Goal: Transaction & Acquisition: Purchase product/service

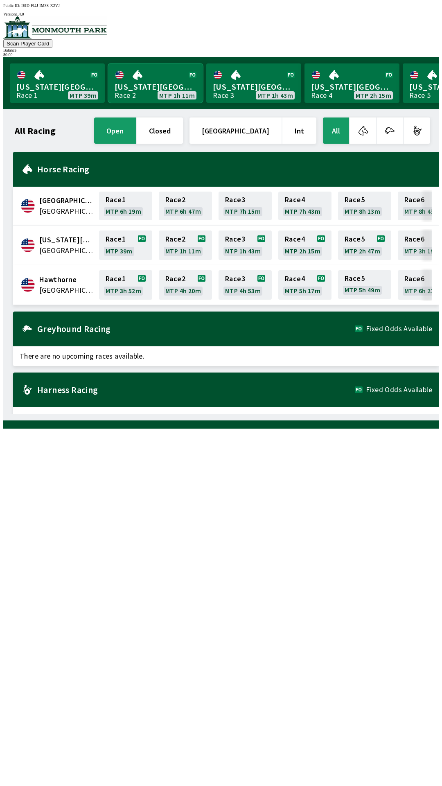
click at [139, 92] on link "[US_STATE] Park Race 2 MTP 1h 11m" at bounding box center [155, 82] width 95 height 39
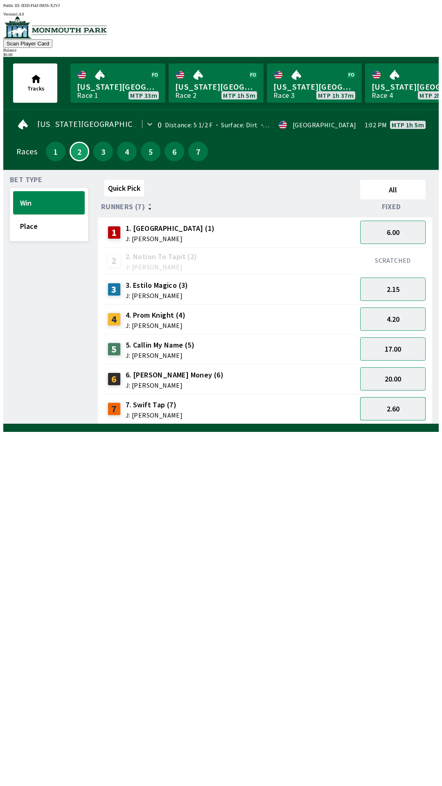
click at [390, 413] on button "2.60" at bounding box center [392, 408] width 65 height 23
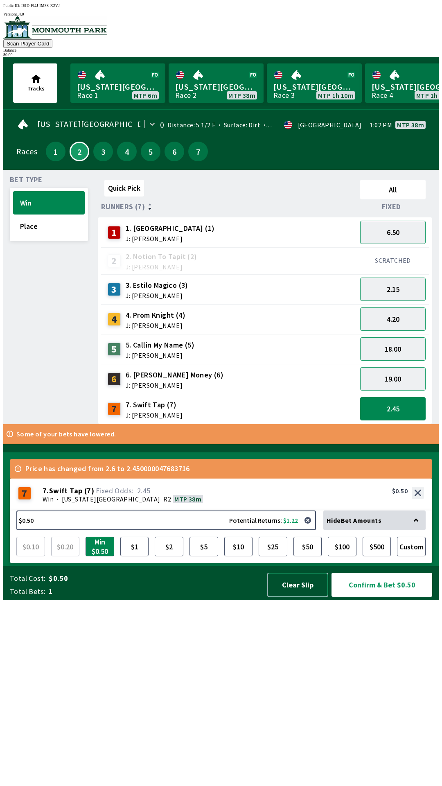
click at [284, 597] on button "Clear Slip" at bounding box center [297, 584] width 61 height 24
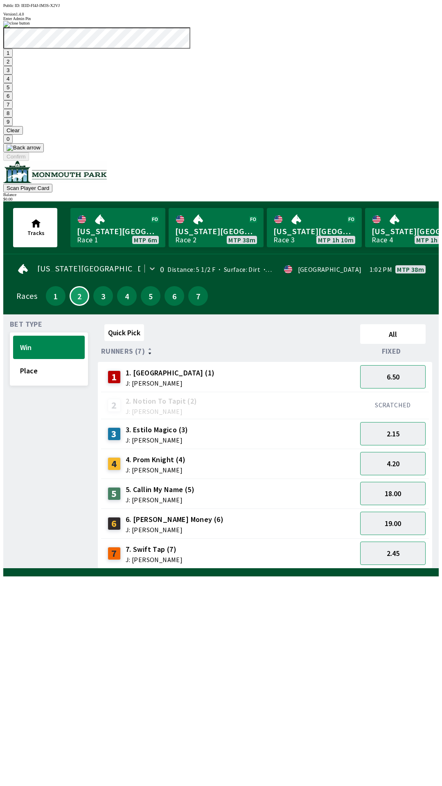
click at [13, 57] on button "1" at bounding box center [7, 53] width 9 height 9
click at [13, 126] on button "9" at bounding box center [7, 121] width 9 height 9
click at [13, 109] on button "7" at bounding box center [7, 104] width 9 height 9
click at [13, 100] on button "6" at bounding box center [7, 96] width 9 height 9
click at [13, 143] on button "0" at bounding box center [7, 139] width 9 height 9
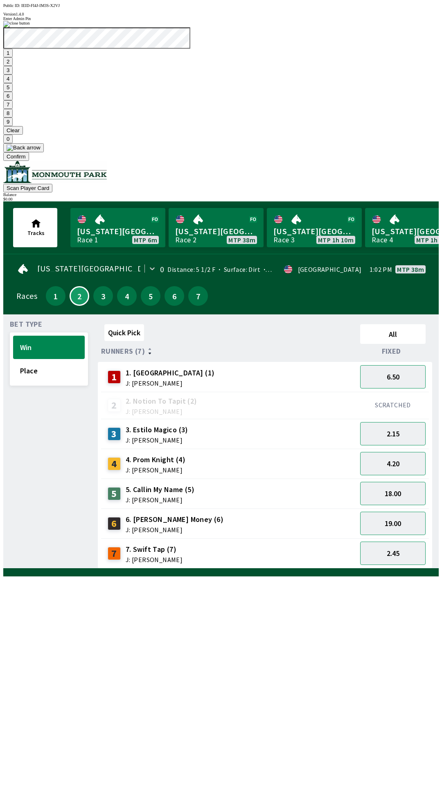
click at [44, 152] on button at bounding box center [23, 147] width 41 height 9
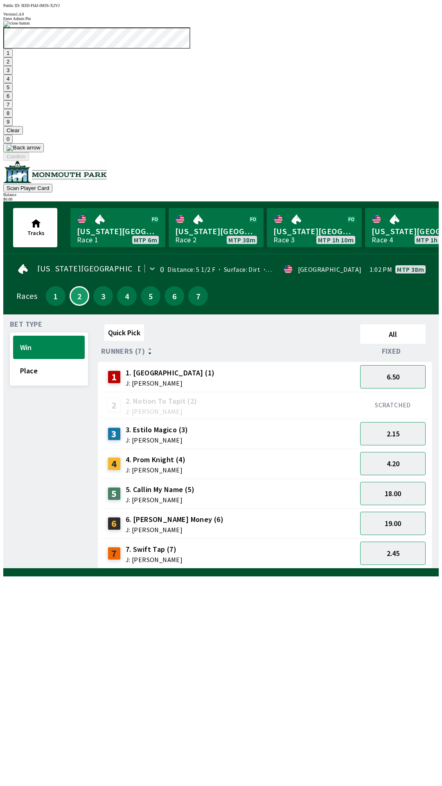
click at [44, 152] on button at bounding box center [23, 147] width 41 height 9
click at [13, 57] on button "1" at bounding box center [7, 53] width 9 height 9
click at [13, 126] on button "9" at bounding box center [7, 121] width 9 height 9
click at [13, 109] on button "7" at bounding box center [7, 104] width 9 height 9
click at [13, 74] on button "3" at bounding box center [7, 70] width 9 height 9
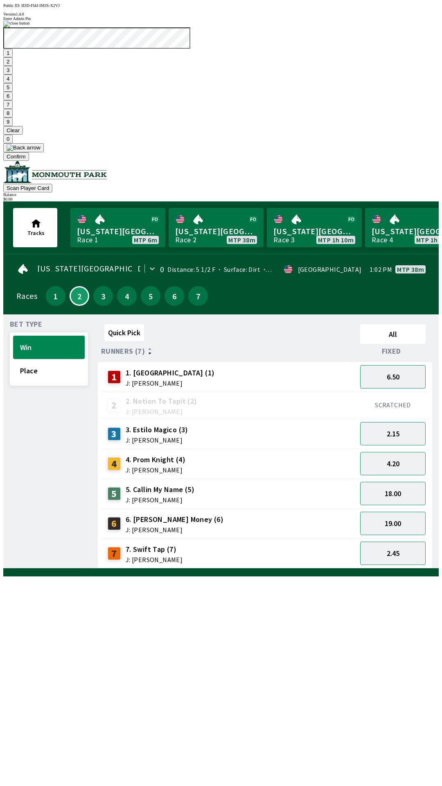
click at [29, 161] on button "Confirm" at bounding box center [16, 156] width 26 height 9
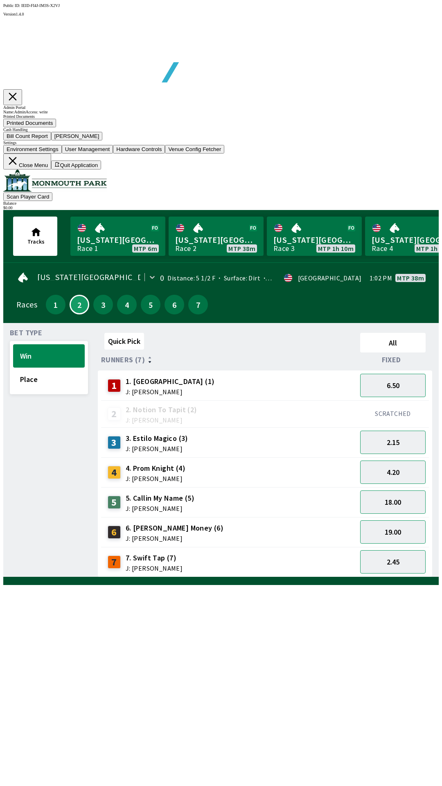
click at [51, 140] on button "Bill Count Report" at bounding box center [27, 136] width 48 height 9
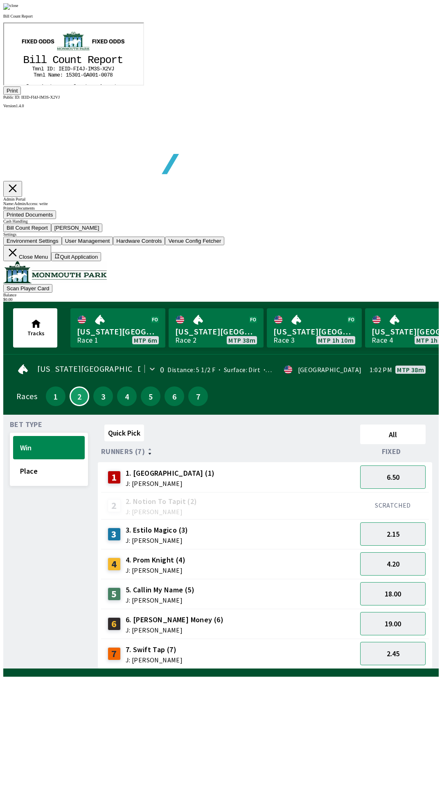
click at [60, 185] on icon "@import url("[URL][DOMAIN_NAME]"); B i l l C o u n t R e p o r t T m n l I D : …" at bounding box center [72, 159] width 111 height 223
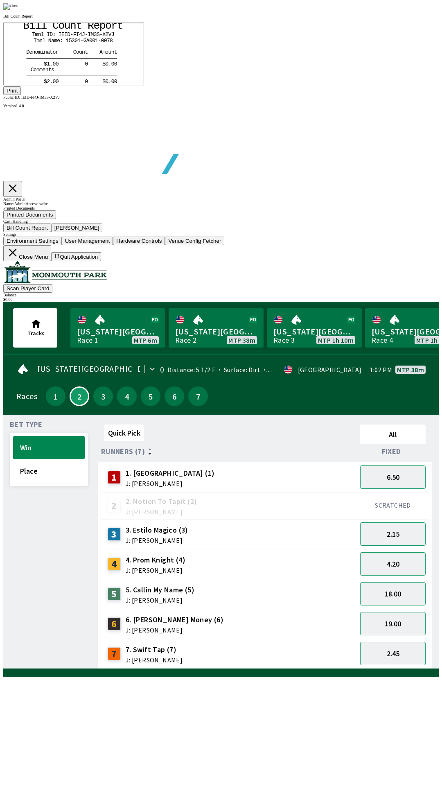
scroll to position [96, 0]
click at [21, 95] on button "Print" at bounding box center [12, 90] width 18 height 9
click at [18, 10] on img at bounding box center [10, 6] width 15 height 7
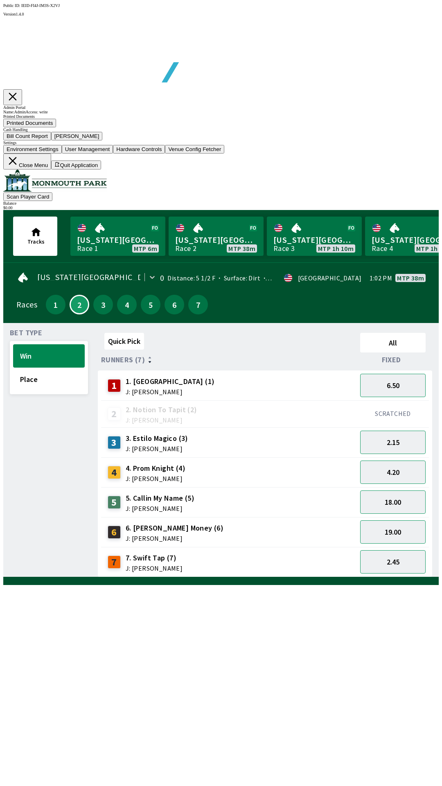
click at [103, 140] on button "[PERSON_NAME]" at bounding box center [77, 136] width 52 height 9
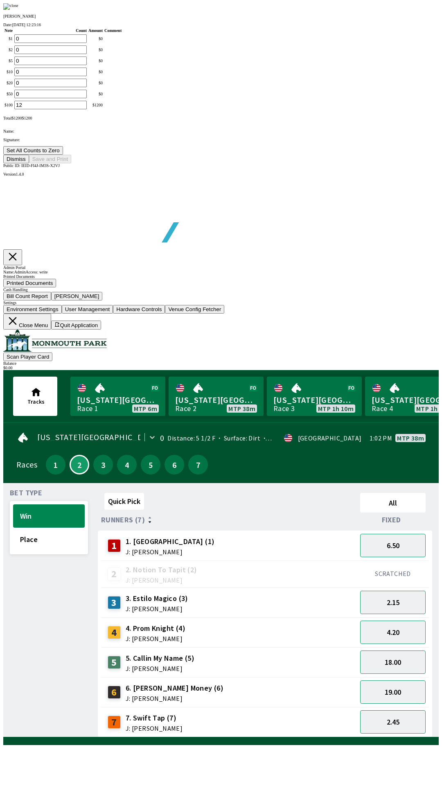
click at [63, 155] on button "Set All Counts to Zero" at bounding box center [33, 150] width 60 height 9
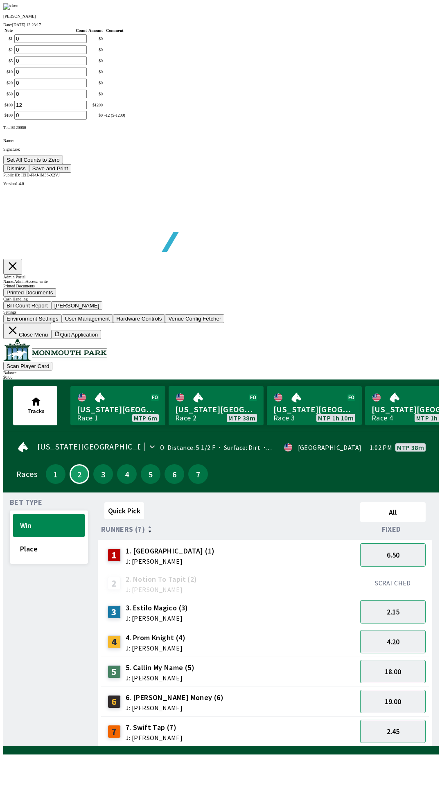
click at [71, 173] on button "Save and Print" at bounding box center [50, 168] width 42 height 9
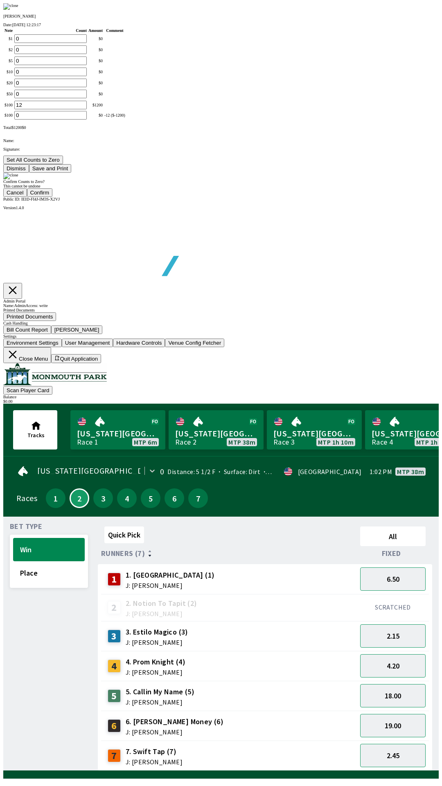
click at [53, 197] on button "Confirm" at bounding box center [40, 192] width 26 height 9
type input "0"
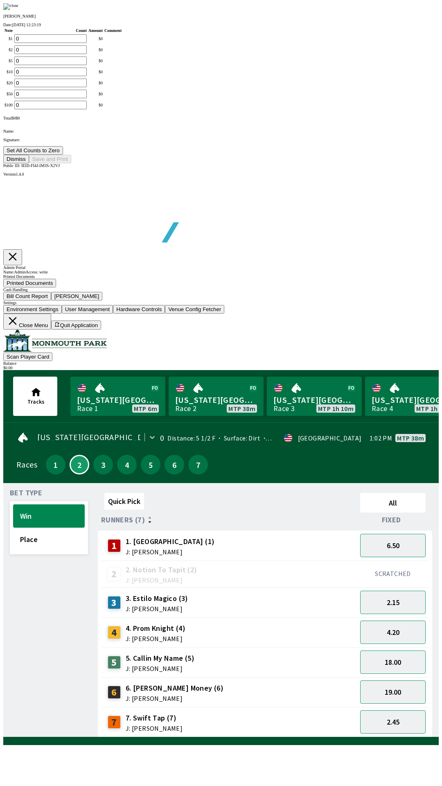
click at [29, 163] on button "Dismiss" at bounding box center [16, 159] width 26 height 9
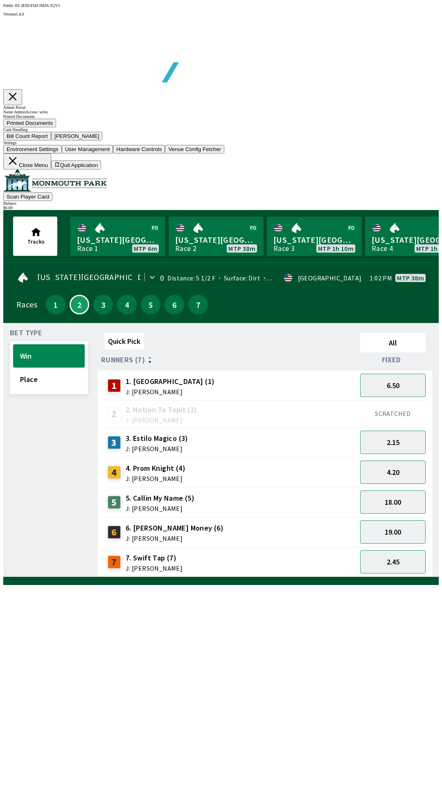
click at [51, 169] on button "Close Menu" at bounding box center [27, 161] width 48 height 16
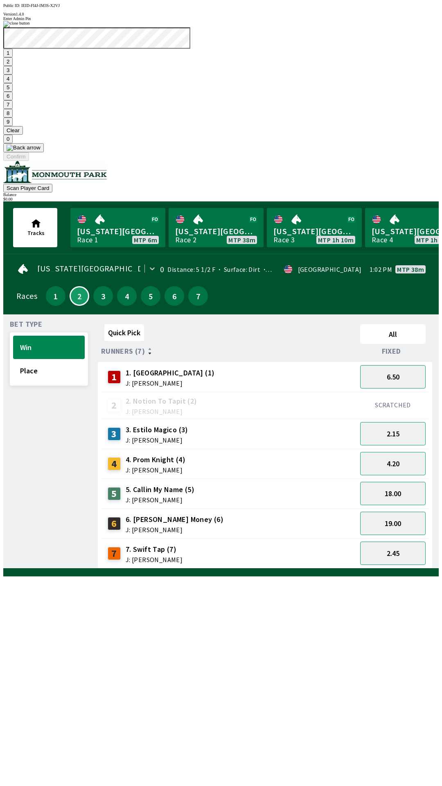
click at [30, 27] on img at bounding box center [16, 24] width 27 height 7
